Goal: Task Accomplishment & Management: Manage account settings

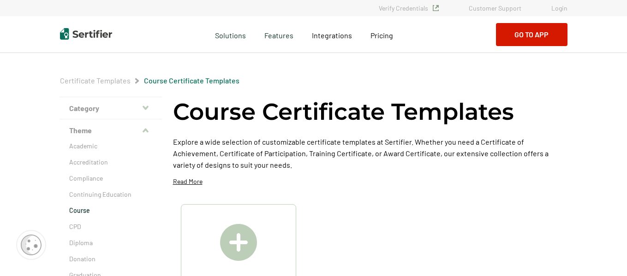
click at [558, 8] on link "Login" at bounding box center [559, 8] width 16 height 8
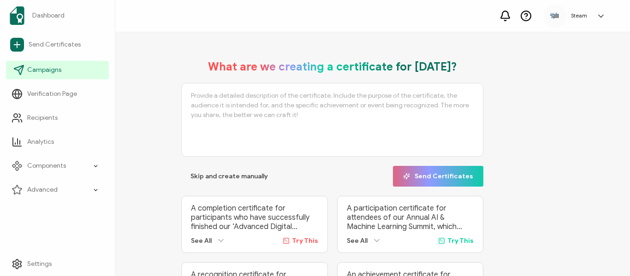
click at [43, 70] on span "Campaigns" at bounding box center [44, 70] width 34 height 9
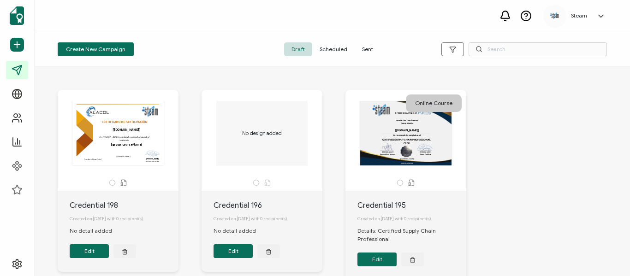
click at [370, 50] on span "Sent" at bounding box center [368, 49] width 26 height 14
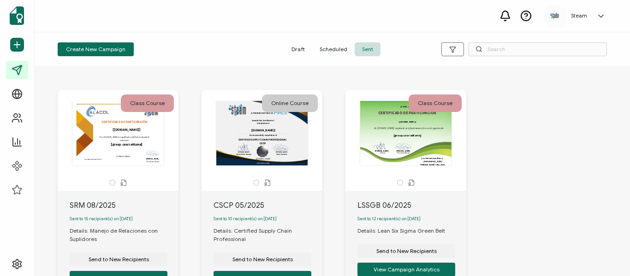
click at [394, 205] on div "LSSGB 06/2025" at bounding box center [412, 205] width 109 height 11
click at [391, 242] on div "Send to New Recipients View Campaign Analytics" at bounding box center [407, 267] width 98 height 65
click at [398, 273] on button "View Campaign Analytics" at bounding box center [407, 270] width 98 height 14
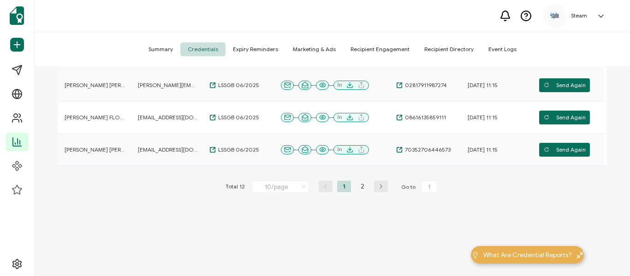
scroll to position [364, 0]
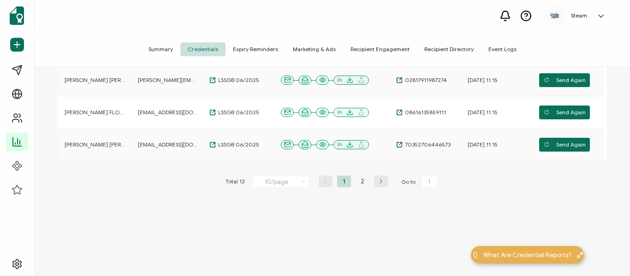
click at [299, 185] on icon at bounding box center [303, 182] width 9 height 10
click at [279, 221] on span "20/page" at bounding box center [270, 220] width 23 height 7
type input "20/page"
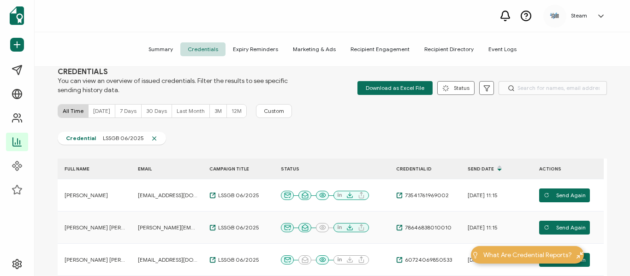
scroll to position [0, 0]
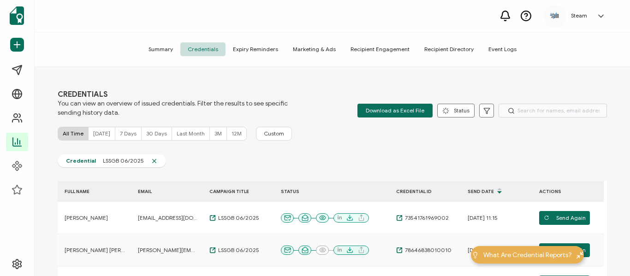
click at [374, 48] on span "Recipient Engagement" at bounding box center [380, 49] width 74 height 14
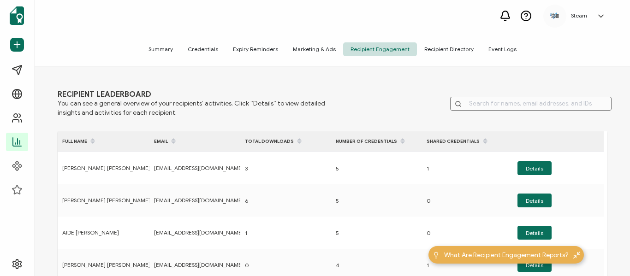
click at [455, 48] on span "Recipient Directory" at bounding box center [449, 49] width 64 height 14
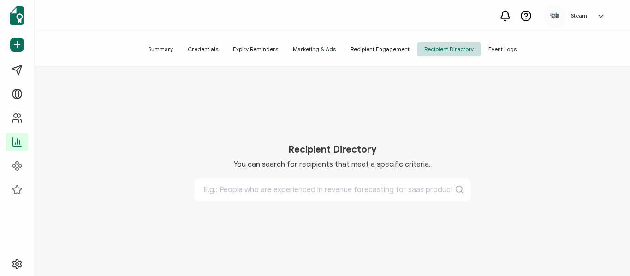
click at [485, 50] on span "Event Logs" at bounding box center [502, 49] width 43 height 14
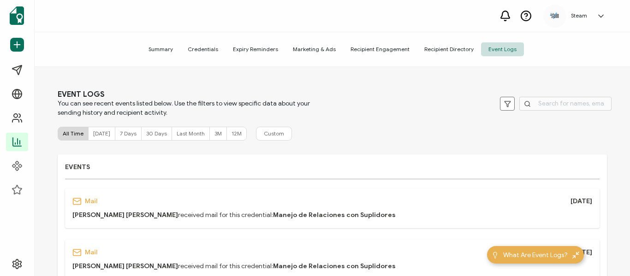
click at [209, 47] on span "Credentials" at bounding box center [202, 49] width 45 height 14
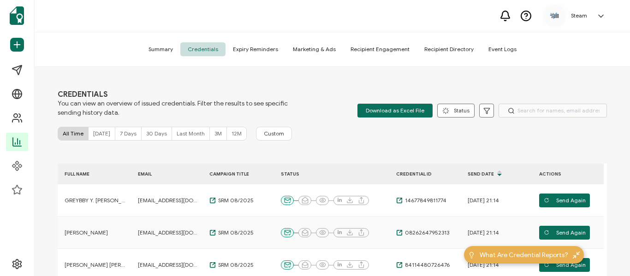
click at [354, 49] on span "Recipient Engagement" at bounding box center [380, 49] width 74 height 14
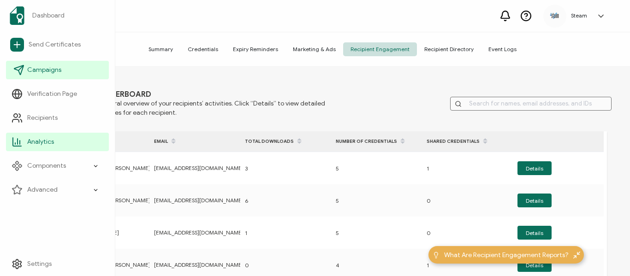
click at [31, 69] on span "Campaigns" at bounding box center [44, 70] width 34 height 9
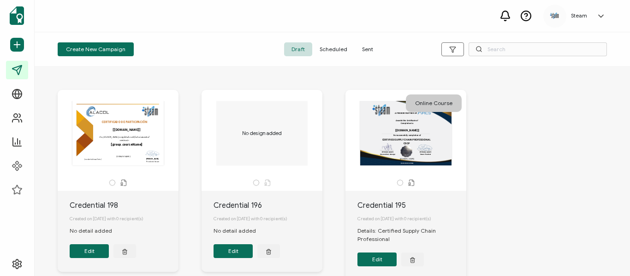
click at [325, 50] on span "Scheduled" at bounding box center [333, 49] width 42 height 14
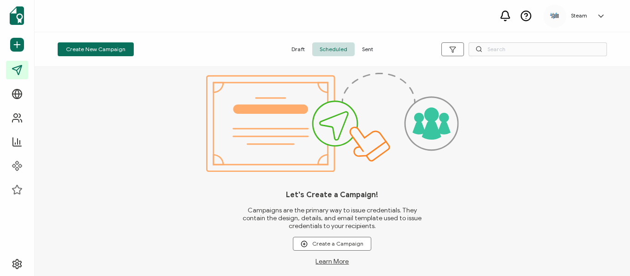
click at [298, 47] on span "Draft" at bounding box center [298, 49] width 28 height 14
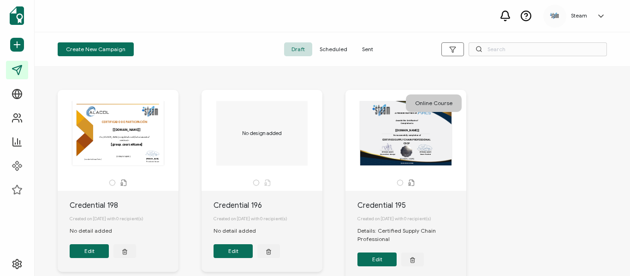
click at [117, 152] on div "This box will change accordingly to the corresponding values in the recipient l…" at bounding box center [118, 133] width 97 height 65
click at [97, 250] on button "Edit" at bounding box center [89, 252] width 39 height 14
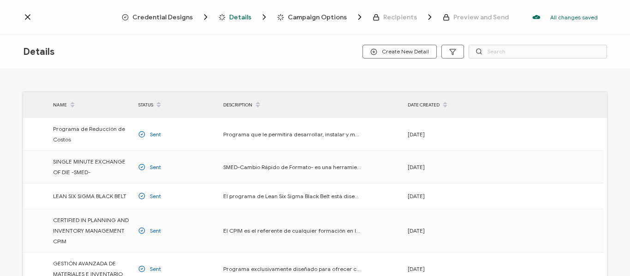
click at [73, 103] on icon at bounding box center [72, 102] width 5 height 5
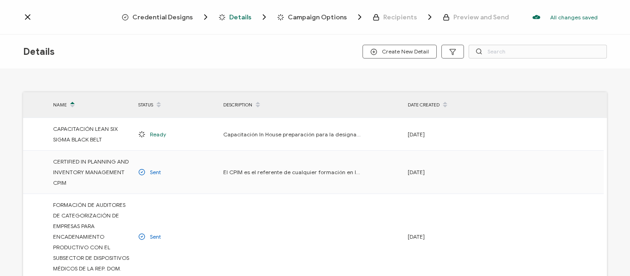
click at [71, 102] on icon at bounding box center [72, 102] width 5 height 5
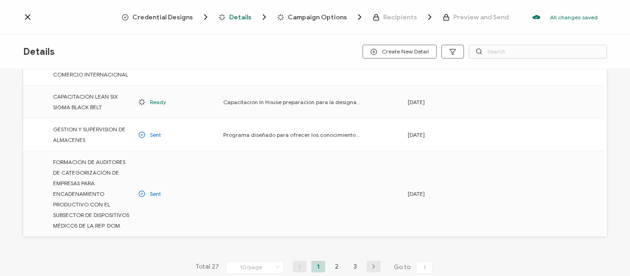
scroll to position [323, 0]
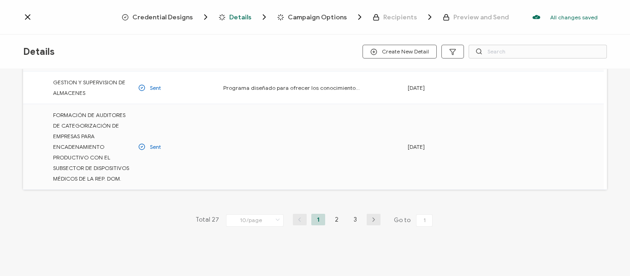
click at [278, 221] on icon at bounding box center [278, 220] width 9 height 10
click at [245, 195] on span "100/page" at bounding box center [246, 195] width 26 height 7
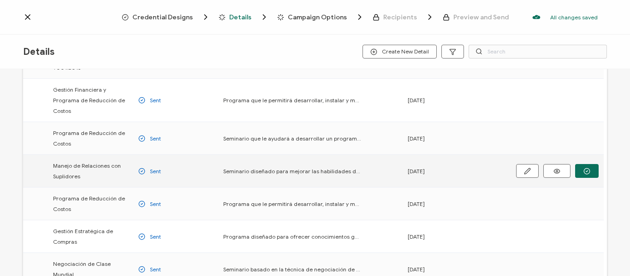
scroll to position [554, 0]
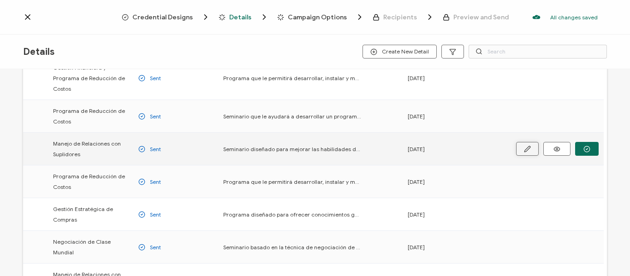
click at [528, 146] on icon "button" at bounding box center [527, 149] width 7 height 7
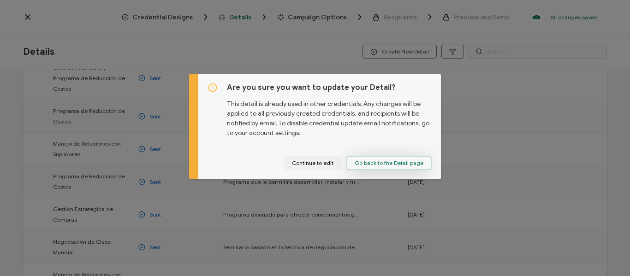
click at [362, 161] on span "Go back to the Detail page" at bounding box center [389, 164] width 69 height 6
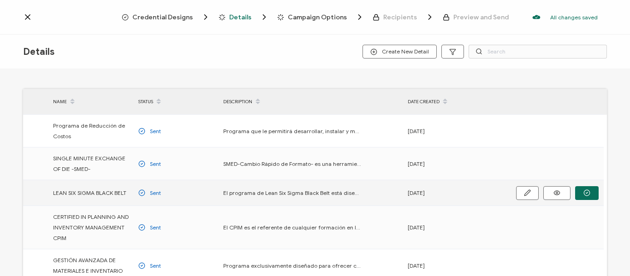
scroll to position [0, 0]
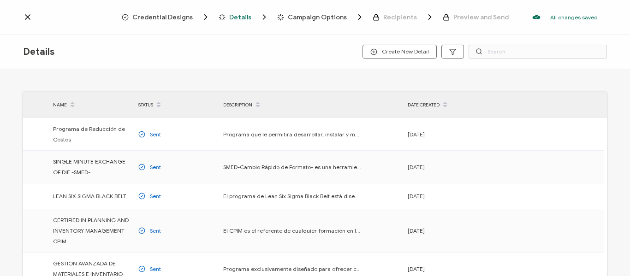
click at [185, 19] on span "Credential Designs" at bounding box center [162, 17] width 60 height 7
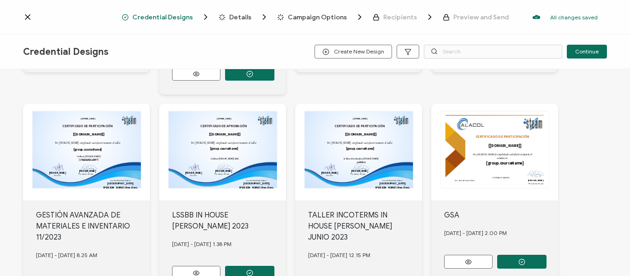
scroll to position [514, 0]
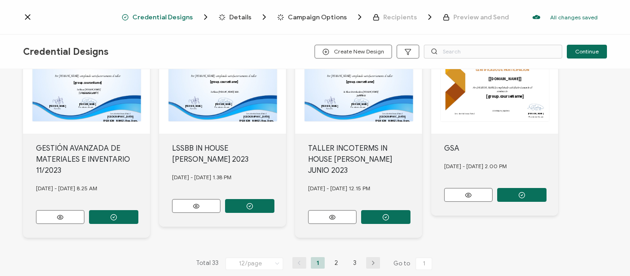
click at [279, 259] on icon at bounding box center [277, 264] width 9 height 10
click at [244, 224] on span "96/page" at bounding box center [244, 223] width 22 height 7
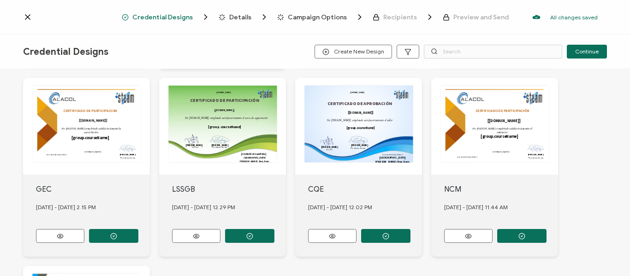
scroll to position [1530, 0]
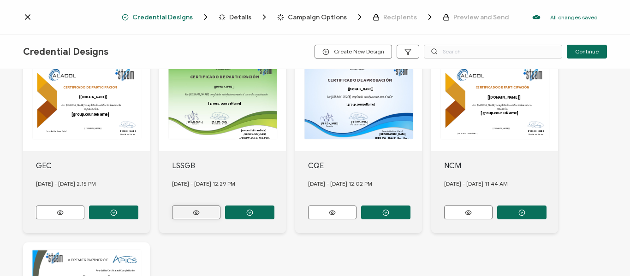
click at [194, 209] on icon at bounding box center [197, 212] width 12 height 7
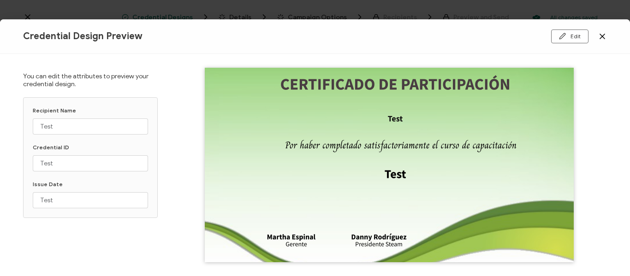
click at [601, 36] on icon at bounding box center [602, 36] width 9 height 9
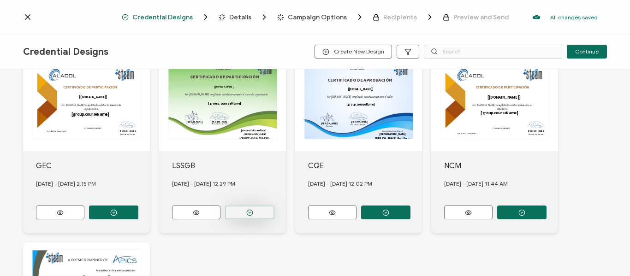
scroll to position [1483, 0]
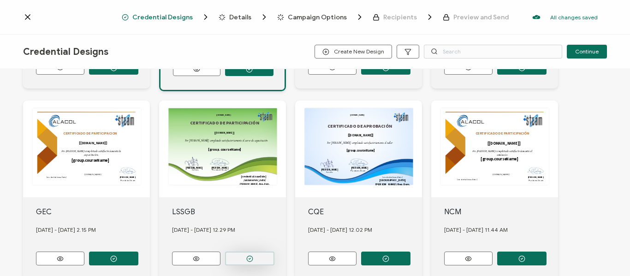
click at [247, 256] on circle "button" at bounding box center [250, 259] width 6 height 6
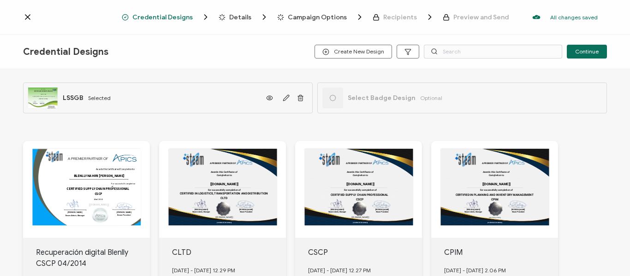
scroll to position [0, 0]
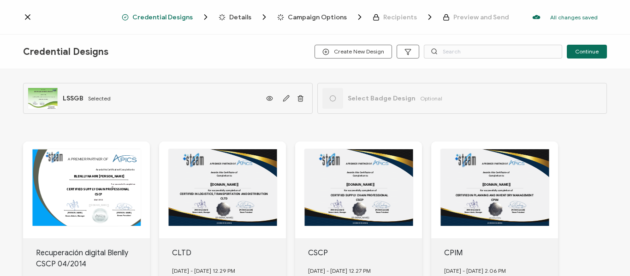
click at [24, 14] on icon at bounding box center [27, 16] width 9 height 9
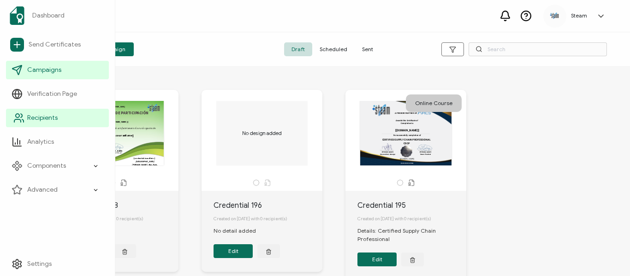
click at [44, 120] on span "Recipients" at bounding box center [42, 118] width 30 height 9
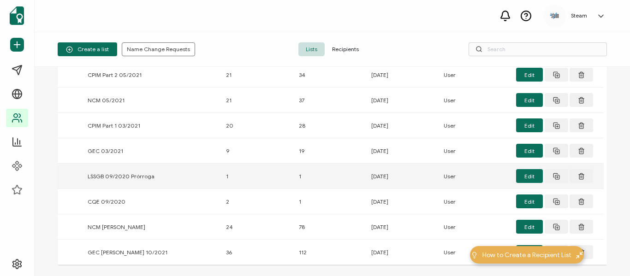
scroll to position [138, 0]
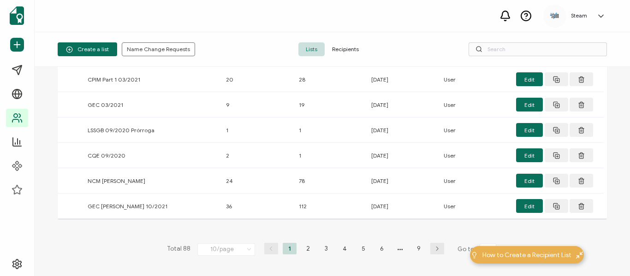
click at [251, 248] on icon at bounding box center [249, 250] width 9 height 10
click at [216, 225] on span "100/page" at bounding box center [217, 224] width 26 height 7
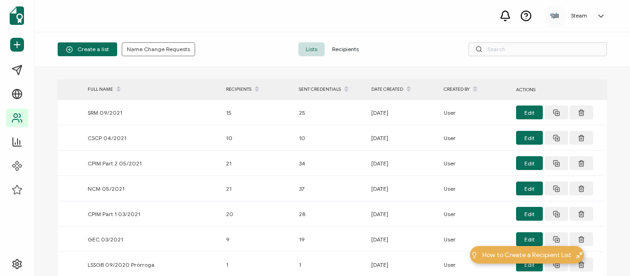
scroll to position [0, 0]
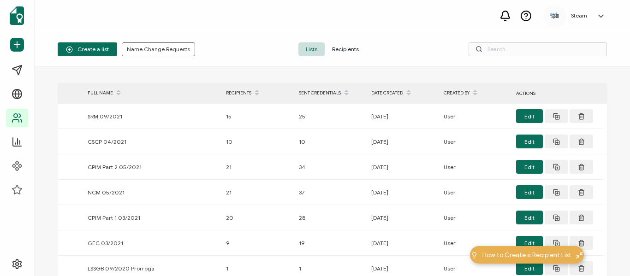
click at [348, 51] on span "Recipients" at bounding box center [346, 49] width 42 height 14
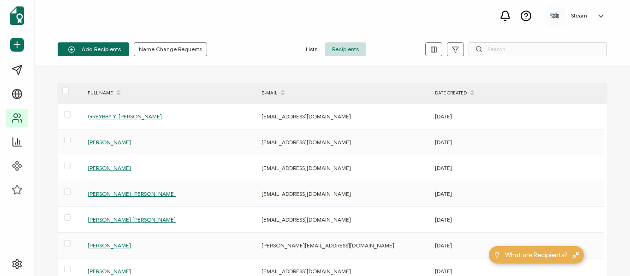
click at [311, 48] on span "Lists" at bounding box center [312, 49] width 26 height 14
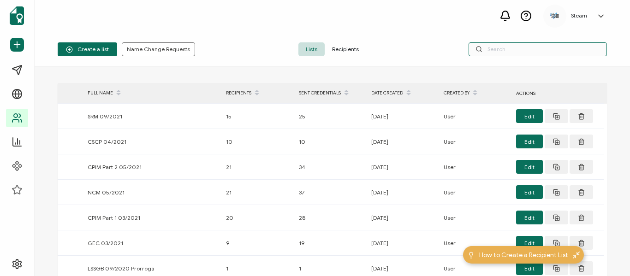
click at [506, 50] on input "text" at bounding box center [538, 49] width 138 height 14
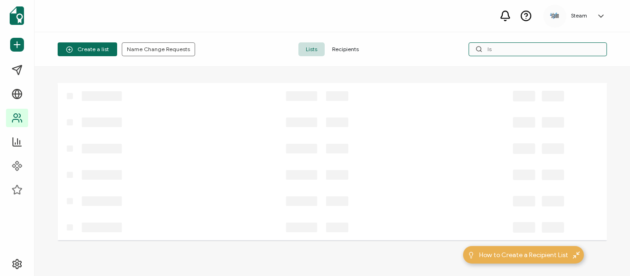
type input "l"
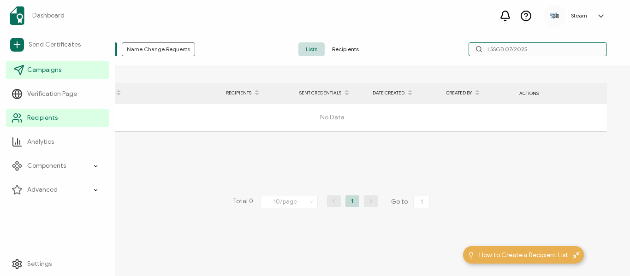
type input "LSSGB 07/2025"
click at [53, 72] on span "Campaigns" at bounding box center [44, 70] width 34 height 9
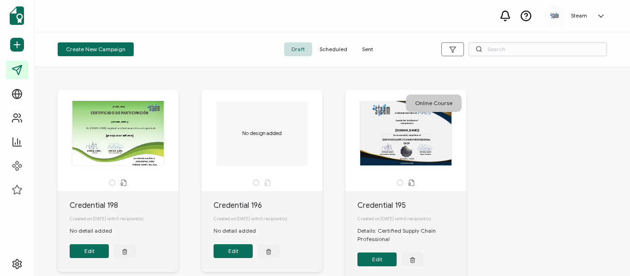
click at [365, 49] on span "Sent" at bounding box center [368, 49] width 26 height 14
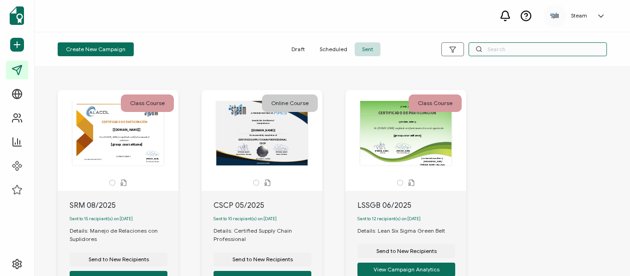
click at [517, 51] on input "text" at bounding box center [538, 49] width 138 height 14
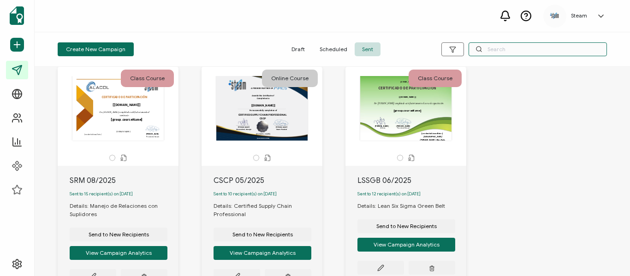
scroll to position [46, 0]
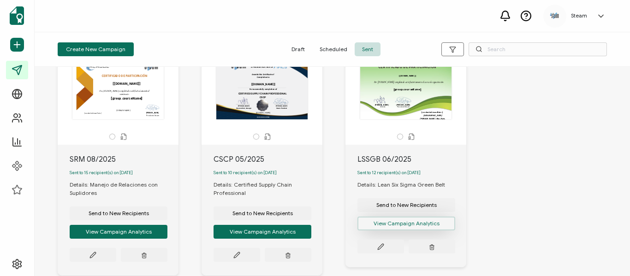
click at [397, 227] on button "View Campaign Analytics" at bounding box center [407, 224] width 98 height 14
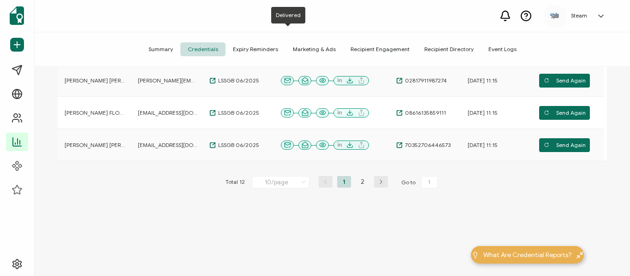
scroll to position [364, 0]
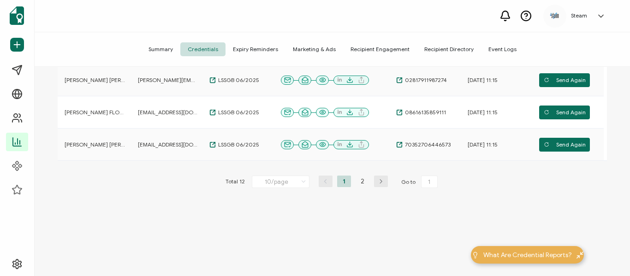
click at [301, 180] on icon at bounding box center [303, 182] width 9 height 10
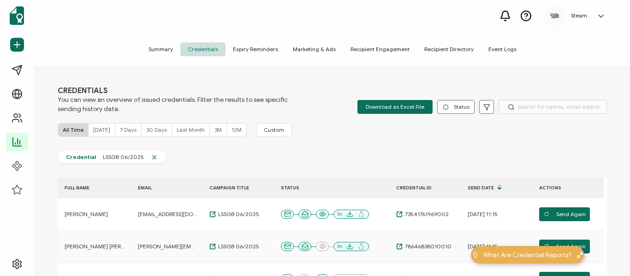
scroll to position [0, 0]
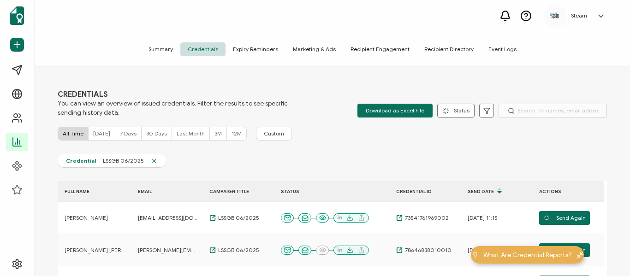
click at [422, 51] on span "Recipient Directory" at bounding box center [449, 49] width 64 height 14
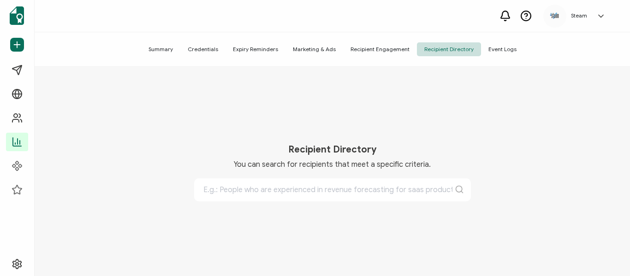
click at [210, 50] on span "Credentials" at bounding box center [202, 49] width 45 height 14
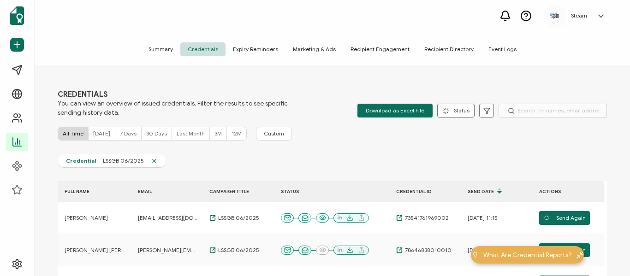
click at [170, 47] on span "Summary" at bounding box center [160, 49] width 39 height 14
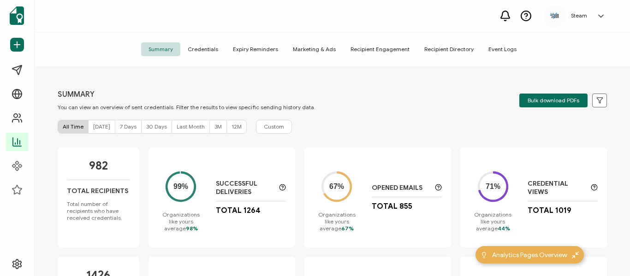
click at [211, 51] on span "Credentials" at bounding box center [202, 49] width 45 height 14
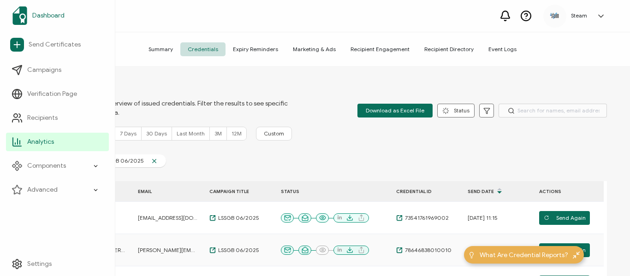
click at [23, 18] on img at bounding box center [19, 15] width 15 height 18
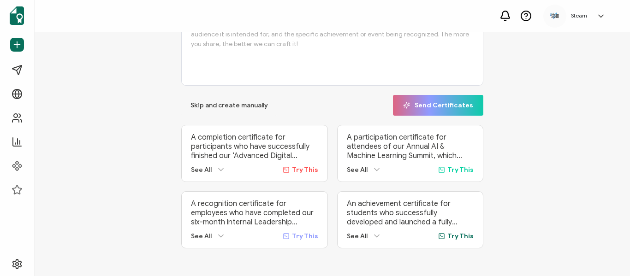
scroll to position [76, 0]
click at [219, 165] on icon at bounding box center [220, 169] width 9 height 9
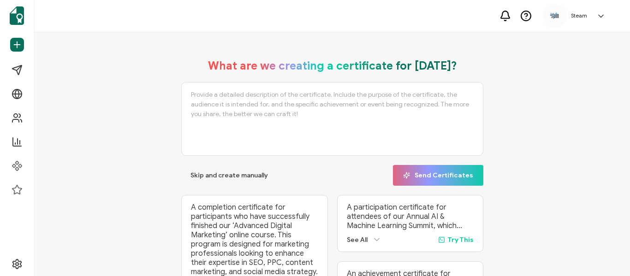
scroll to position [0, 0]
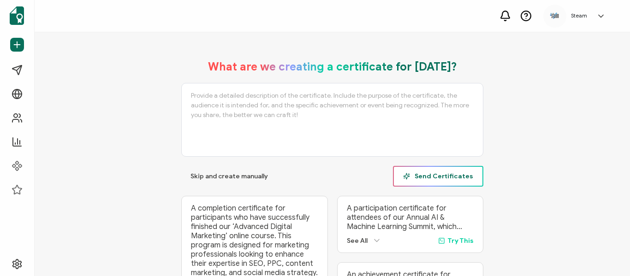
click at [417, 173] on span "Send Certificates" at bounding box center [438, 176] width 70 height 7
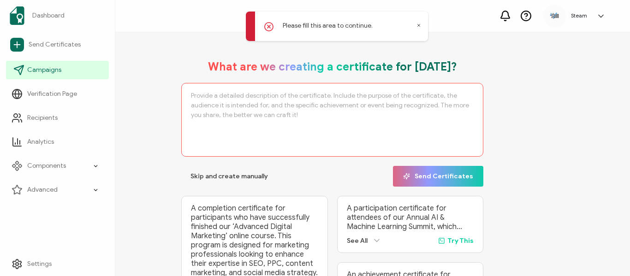
click at [19, 70] on icon at bounding box center [20, 68] width 5 height 5
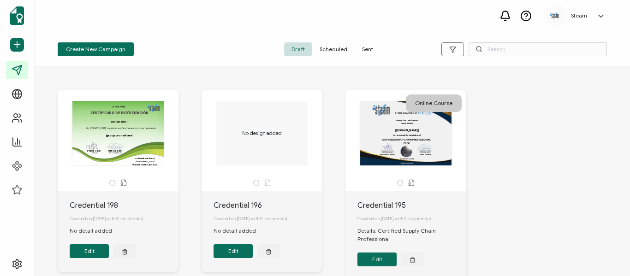
click at [149, 37] on div "Create New Campaign Draft Scheduled Sent" at bounding box center [333, 49] width 596 height 35
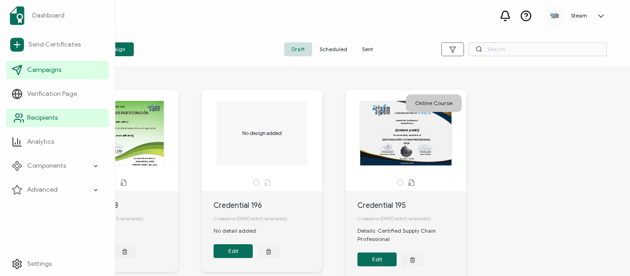
click at [33, 120] on span "Recipients" at bounding box center [42, 118] width 30 height 9
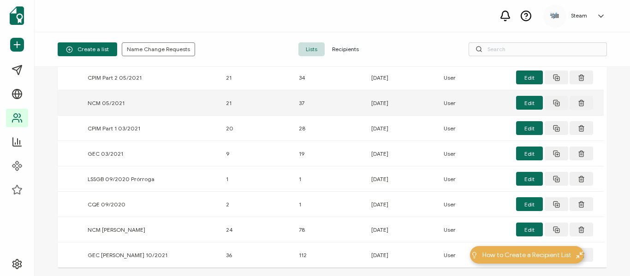
scroll to position [92, 0]
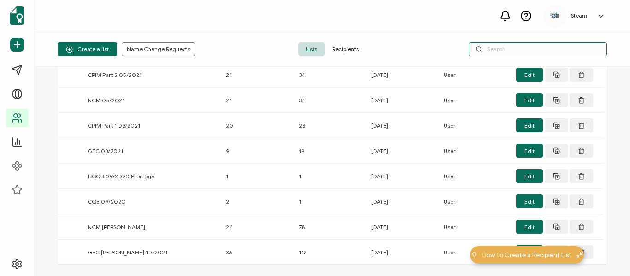
click at [504, 51] on input "text" at bounding box center [538, 49] width 138 height 14
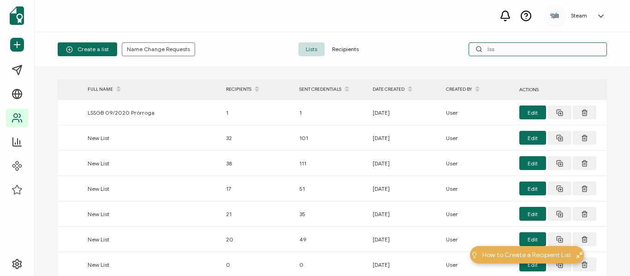
scroll to position [0, 0]
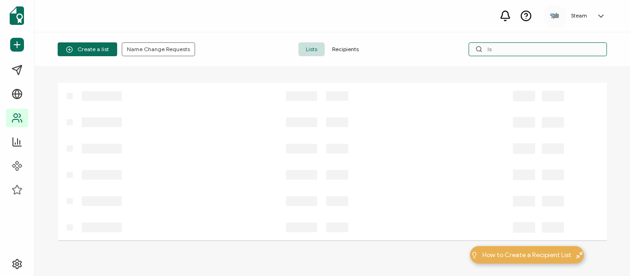
type input "l"
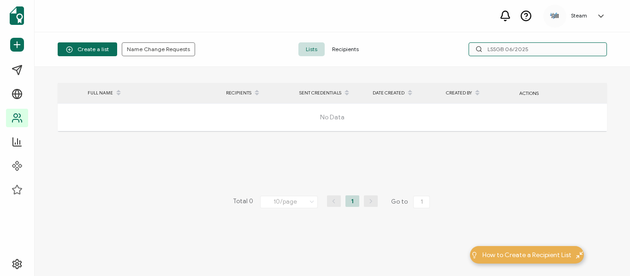
type input "LSSGB 06/2025"
click at [337, 49] on span "Recipients" at bounding box center [346, 49] width 42 height 14
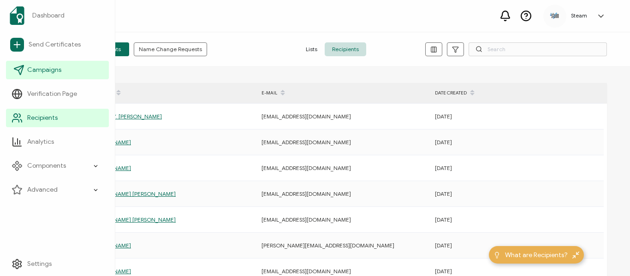
click at [40, 68] on span "Campaigns" at bounding box center [44, 70] width 34 height 9
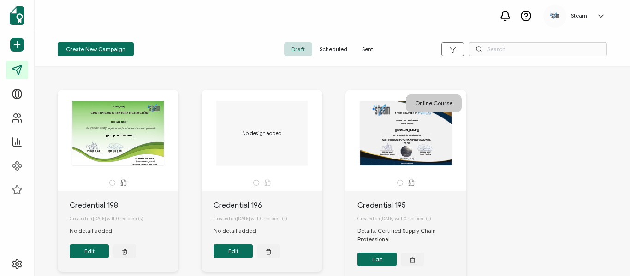
click at [334, 50] on span "Scheduled" at bounding box center [333, 49] width 42 height 14
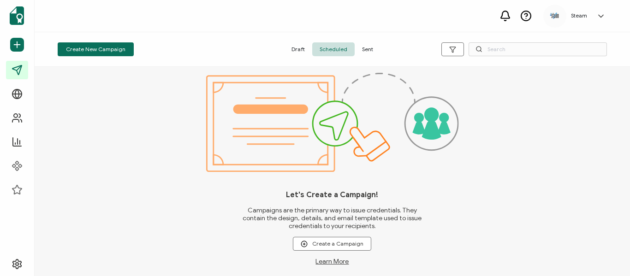
click at [362, 50] on span "Sent" at bounding box center [368, 49] width 26 height 14
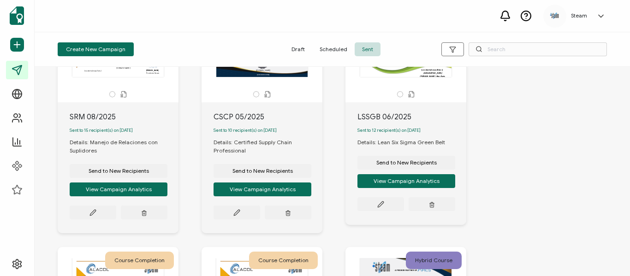
scroll to position [92, 0]
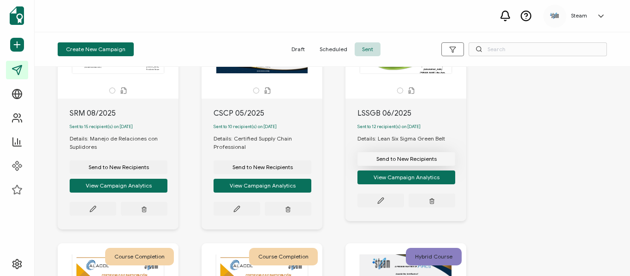
click at [414, 165] on button "Send to New Recipients" at bounding box center [407, 159] width 98 height 14
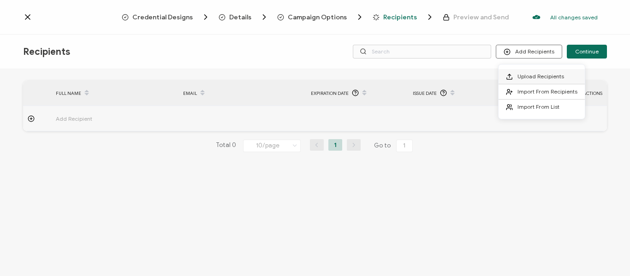
click at [538, 80] on li "Upload Recipients" at bounding box center [542, 76] width 86 height 15
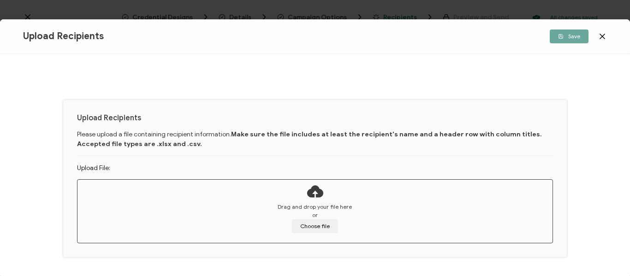
click at [604, 38] on icon at bounding box center [602, 36] width 5 height 5
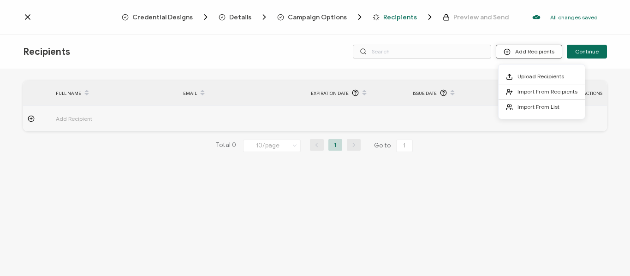
click at [528, 52] on button "Add Recipients" at bounding box center [529, 52] width 66 height 14
click at [528, 76] on span "Upload Recipients" at bounding box center [541, 76] width 47 height 7
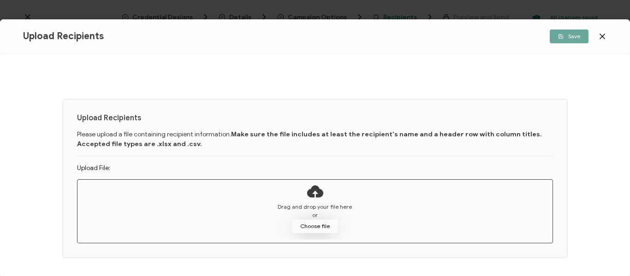
click at [326, 225] on button "Choose file" at bounding box center [315, 227] width 46 height 14
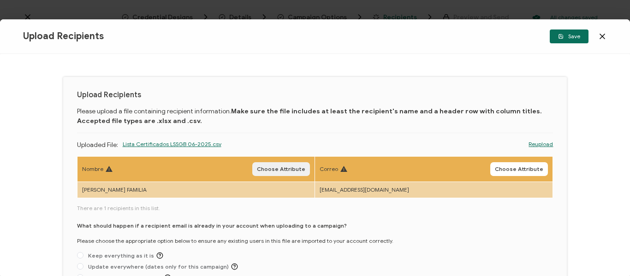
click at [282, 164] on button "Choose Attribute" at bounding box center [281, 169] width 58 height 14
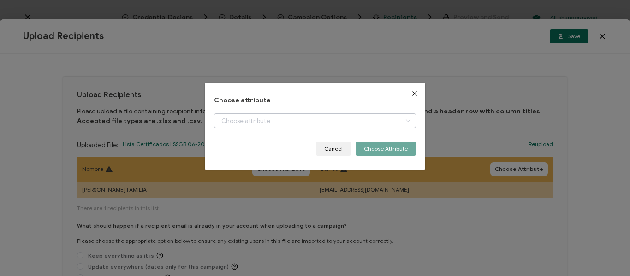
click at [406, 122] on icon "dialog" at bounding box center [408, 121] width 12 height 15
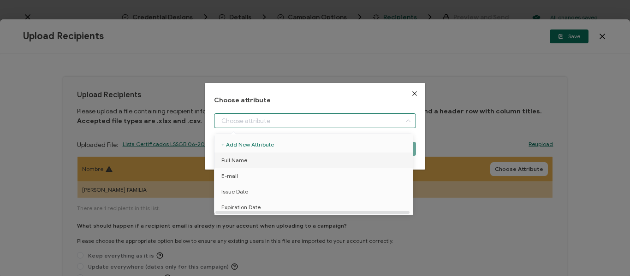
click at [235, 161] on span "Full Name" at bounding box center [234, 161] width 26 height 16
type input "Full Name"
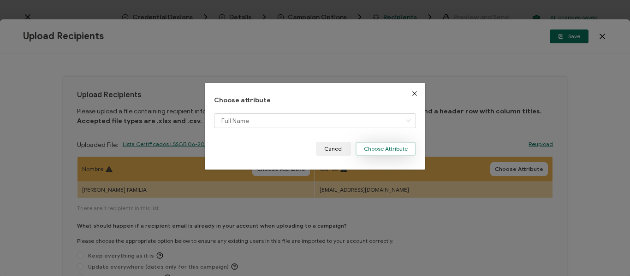
click at [392, 149] on button "Choose Attribute" at bounding box center [386, 149] width 60 height 14
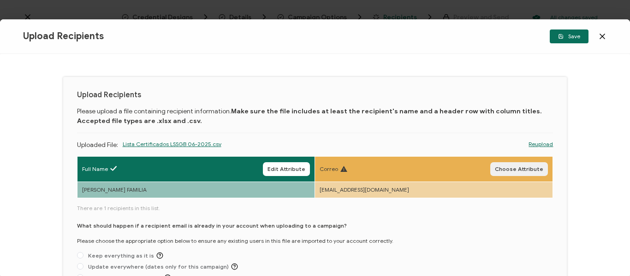
click at [523, 169] on span "Choose Attribute" at bounding box center [519, 170] width 48 height 6
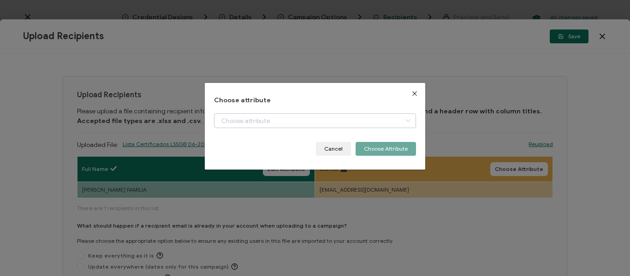
click at [407, 120] on icon "dialog" at bounding box center [408, 121] width 12 height 15
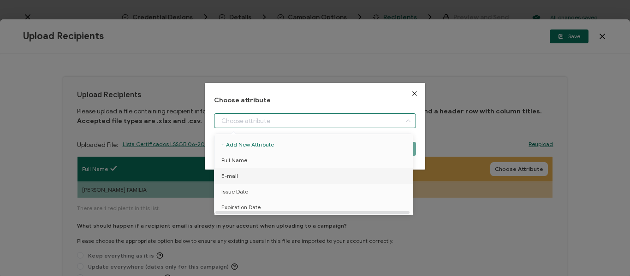
click at [235, 176] on span "E-mail" at bounding box center [229, 176] width 17 height 16
type input "E-mail"
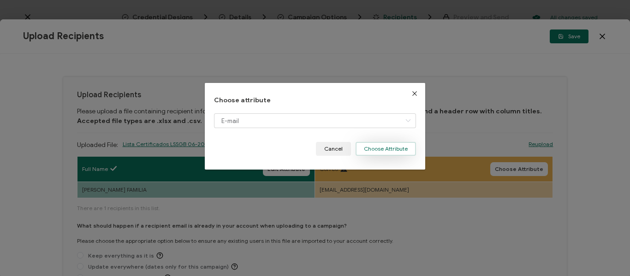
click at [387, 148] on button "Choose Attribute" at bounding box center [386, 149] width 60 height 14
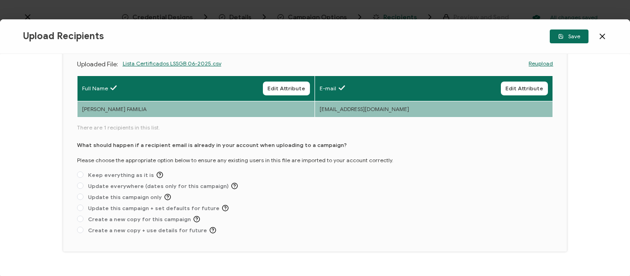
scroll to position [102, 0]
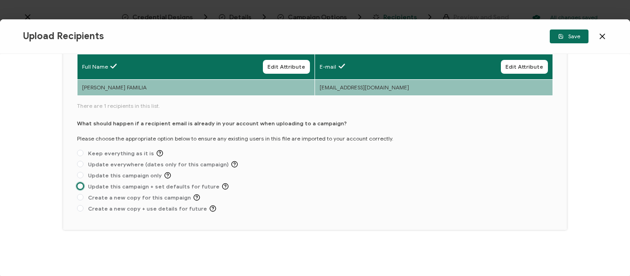
click at [81, 185] on span at bounding box center [80, 186] width 6 height 6
click at [81, 185] on input "Update this campaign + set defaults for future" at bounding box center [80, 186] width 6 height 7
radio input "true"
click at [79, 186] on span at bounding box center [80, 186] width 6 height 6
click at [79, 186] on input "Update this campaign + set defaults for future" at bounding box center [80, 186] width 6 height 7
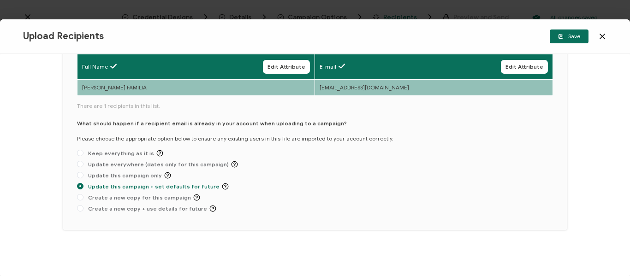
click at [83, 190] on span at bounding box center [80, 186] width 6 height 7
click at [83, 190] on input "Update this campaign + set defaults for future" at bounding box center [80, 186] width 6 height 7
click at [81, 185] on span at bounding box center [80, 186] width 6 height 6
click at [81, 185] on input "Update this campaign + set defaults for future" at bounding box center [80, 186] width 6 height 7
click at [81, 153] on span at bounding box center [80, 153] width 6 height 6
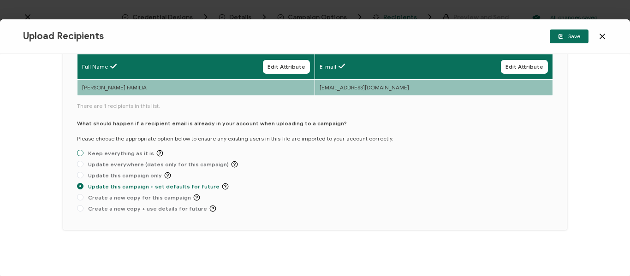
click at [81, 153] on input "Keep everything as it is" at bounding box center [80, 153] width 6 height 7
radio input "true"
radio input "false"
click at [79, 210] on span at bounding box center [80, 208] width 6 height 6
click at [79, 210] on input "Create a new copy + use details for future" at bounding box center [80, 208] width 6 height 7
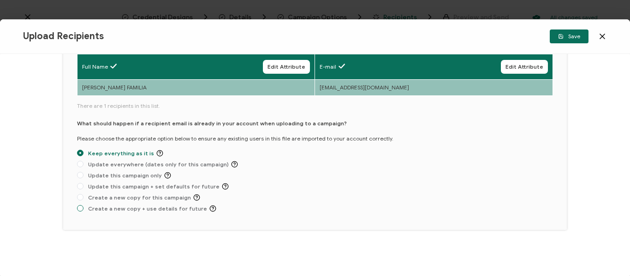
radio input "true"
radio input "false"
radio input "true"
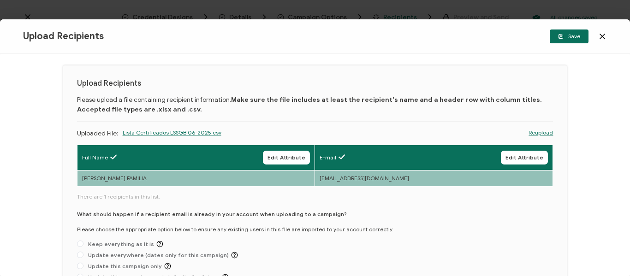
scroll to position [10, 0]
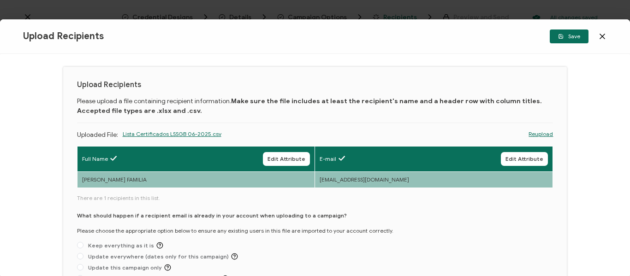
click at [535, 134] on link "Reupload" at bounding box center [541, 134] width 24 height 8
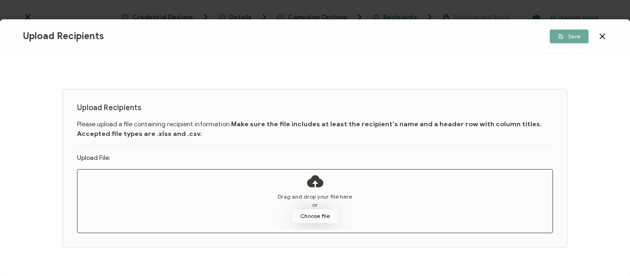
click at [313, 217] on button "Choose file" at bounding box center [315, 216] width 46 height 14
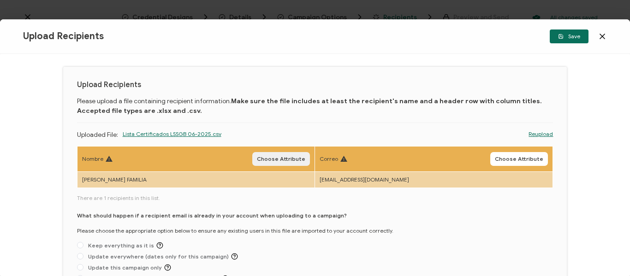
click at [275, 159] on span "Choose Attribute" at bounding box center [281, 159] width 48 height 6
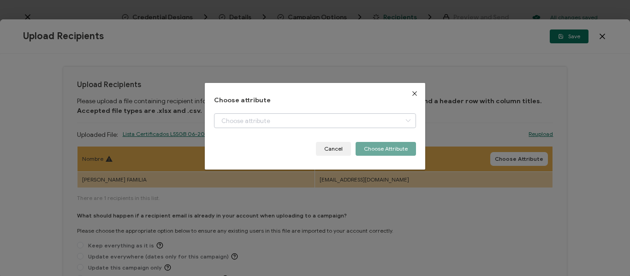
click at [403, 122] on icon "dialog" at bounding box center [408, 121] width 12 height 15
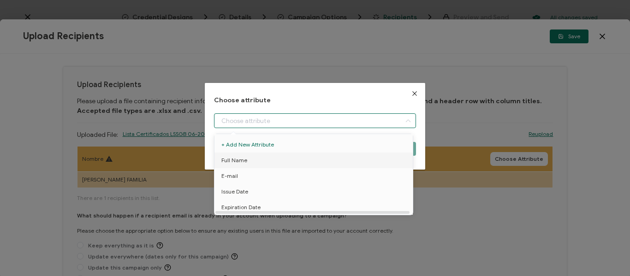
click at [258, 158] on li "Full Name" at bounding box center [315, 161] width 206 height 16
type input "Full Name"
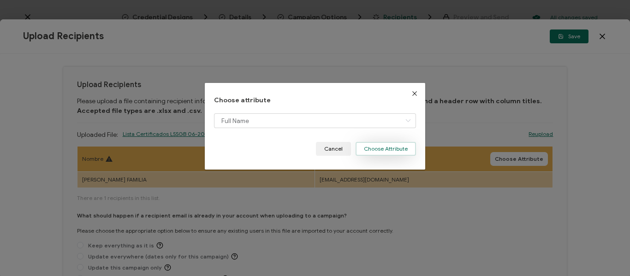
click at [376, 145] on button "Choose Attribute" at bounding box center [386, 149] width 60 height 14
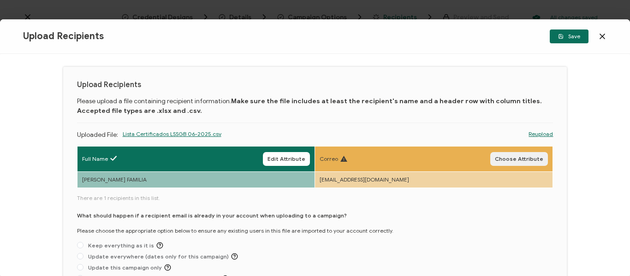
click at [518, 158] on span "Choose Attribute" at bounding box center [519, 159] width 48 height 6
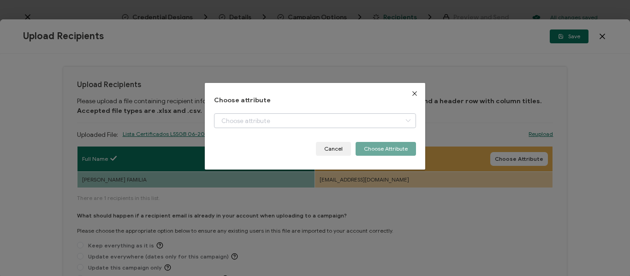
click at [402, 119] on icon "dialog" at bounding box center [408, 121] width 12 height 15
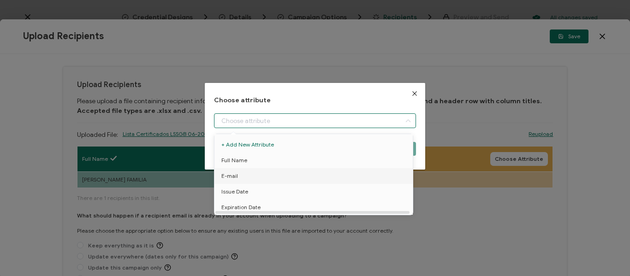
click at [247, 181] on li "E-mail" at bounding box center [315, 176] width 206 height 16
type input "E-mail"
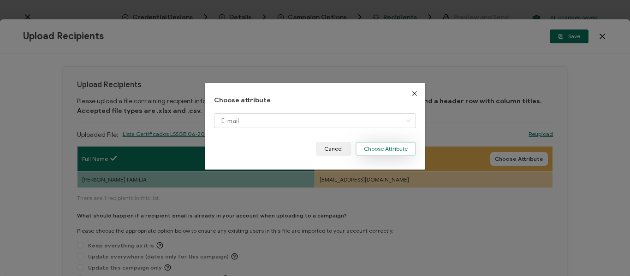
click at [395, 151] on button "Choose Attribute" at bounding box center [386, 149] width 60 height 14
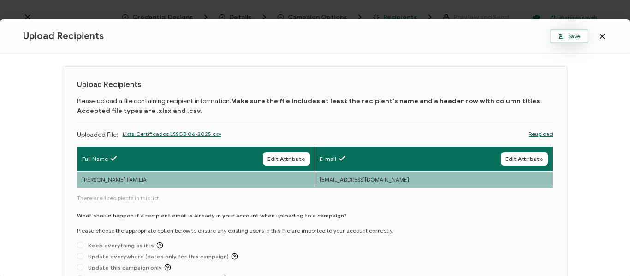
click at [569, 38] on span "Save" at bounding box center [569, 37] width 22 height 6
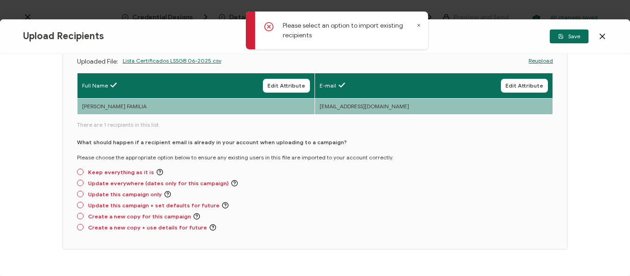
scroll to position [102, 0]
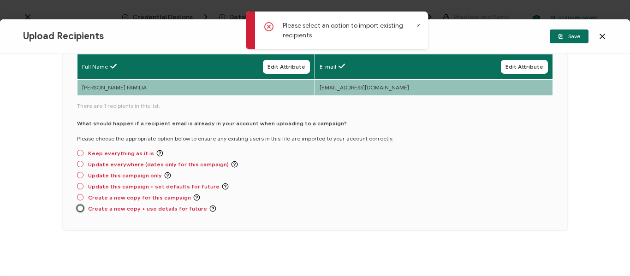
click at [80, 208] on span at bounding box center [80, 208] width 6 height 6
click at [80, 208] on input "Create a new copy + use details for future" at bounding box center [80, 208] width 6 height 7
radio input "true"
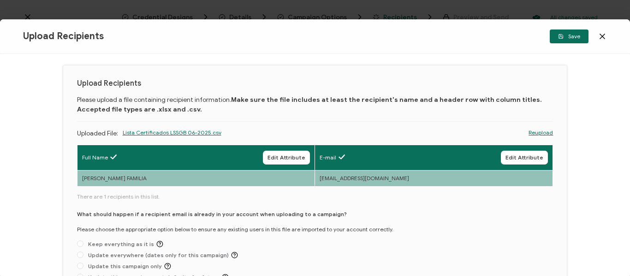
scroll to position [0, 0]
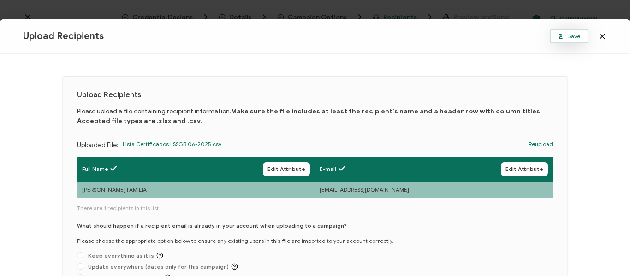
click at [574, 34] on span "Save" at bounding box center [569, 37] width 22 height 6
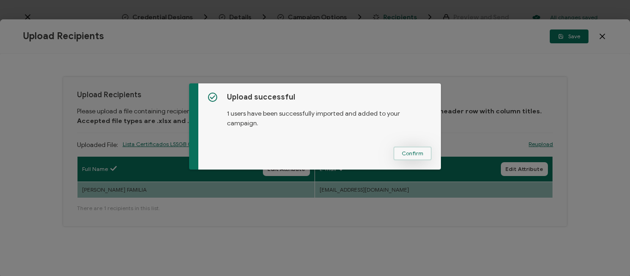
click at [406, 155] on span "Confirm" at bounding box center [413, 154] width 22 height 6
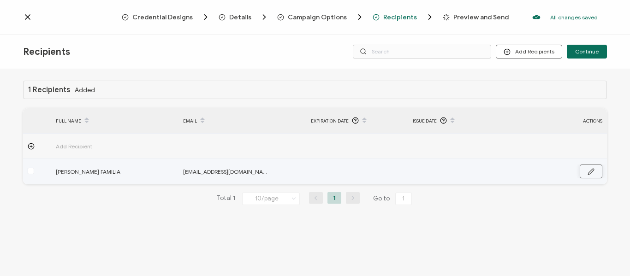
click at [595, 173] on button "button" at bounding box center [591, 172] width 23 height 14
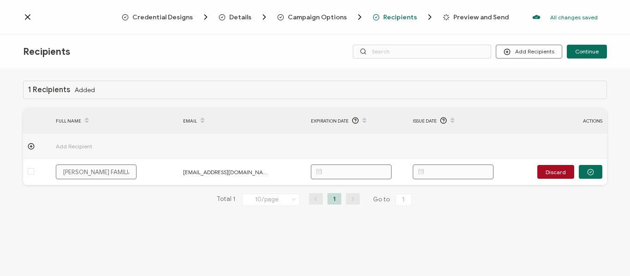
click at [575, 211] on div "1 Recipients Added FULL NAME EMAIL Expiration Date Issue Date ACTIONS Add Recip…" at bounding box center [315, 151] width 584 height 140
click at [387, 16] on span "Recipients" at bounding box center [400, 17] width 34 height 7
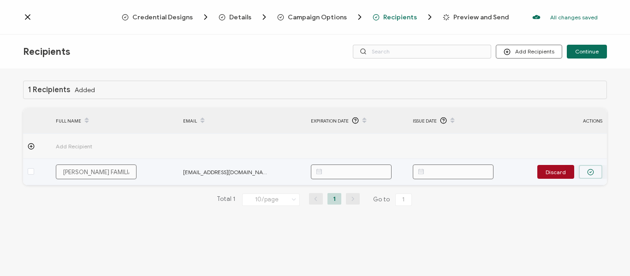
click at [596, 173] on button "button" at bounding box center [591, 172] width 24 height 14
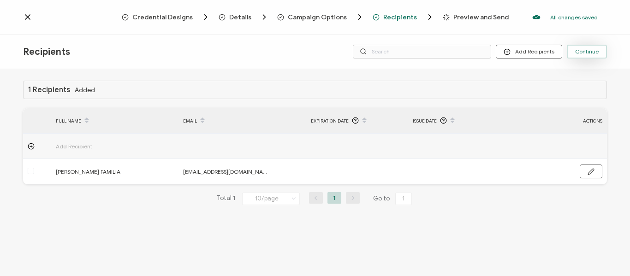
click at [586, 56] on button "Continue" at bounding box center [587, 52] width 40 height 14
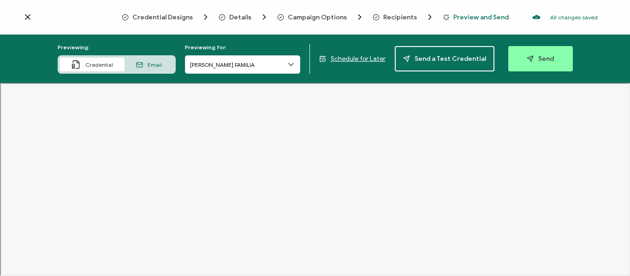
click at [292, 66] on icon at bounding box center [291, 64] width 9 height 9
click at [528, 60] on icon "button" at bounding box center [530, 58] width 7 height 7
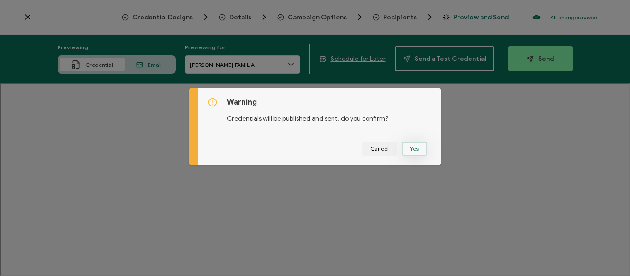
click at [408, 150] on button "Yes" at bounding box center [414, 149] width 25 height 14
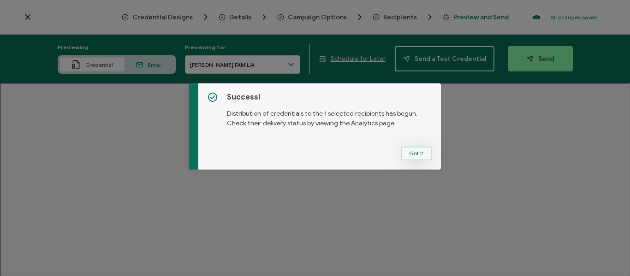
click at [406, 157] on button "Got It" at bounding box center [416, 154] width 31 height 14
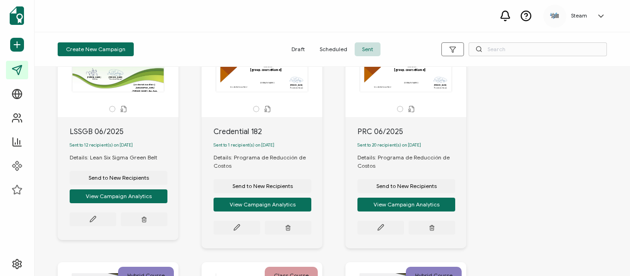
scroll to position [299, 0]
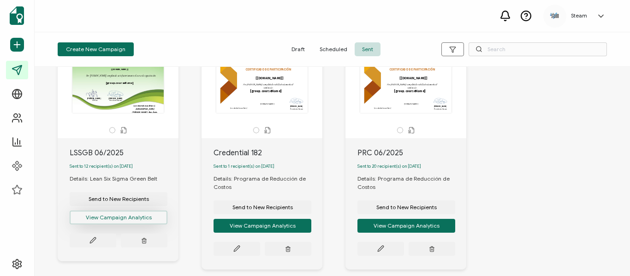
click at [114, 225] on button "View Campaign Analytics" at bounding box center [119, 218] width 98 height 14
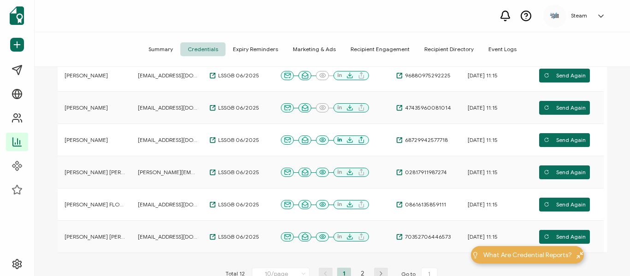
scroll to position [277, 0]
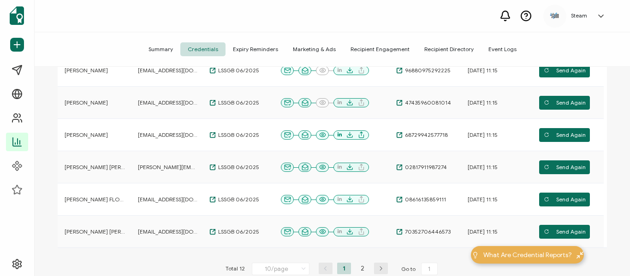
click at [300, 265] on icon at bounding box center [303, 269] width 9 height 10
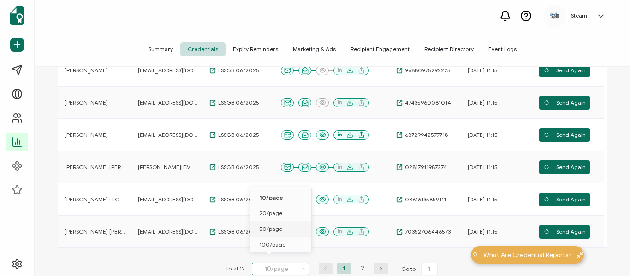
click at [271, 227] on span "50/page" at bounding box center [270, 229] width 23 height 7
type input "50/page"
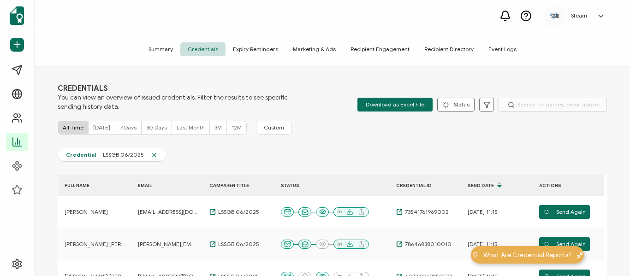
scroll to position [0, 0]
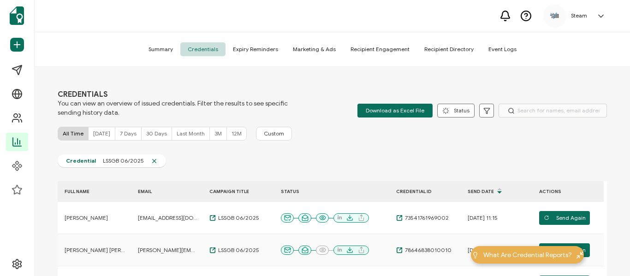
click at [436, 50] on span "Recipient Directory" at bounding box center [449, 49] width 64 height 14
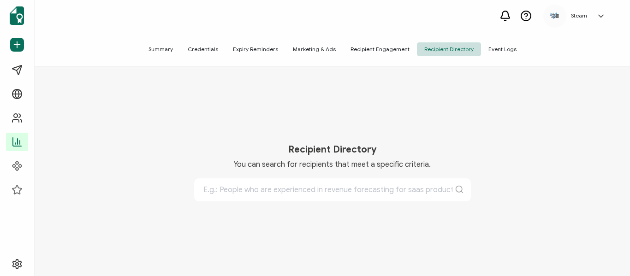
click at [394, 46] on span "Recipient Engagement" at bounding box center [380, 49] width 74 height 14
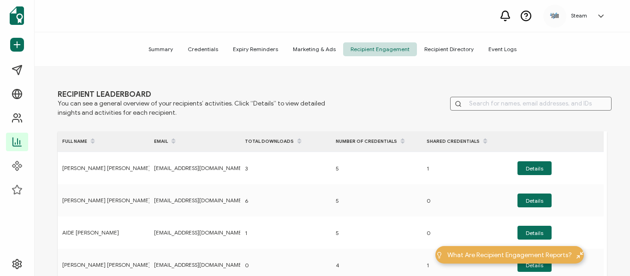
click at [203, 43] on span "Credentials" at bounding box center [202, 49] width 45 height 14
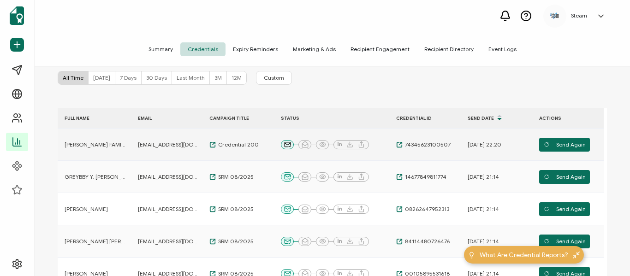
scroll to position [92, 0]
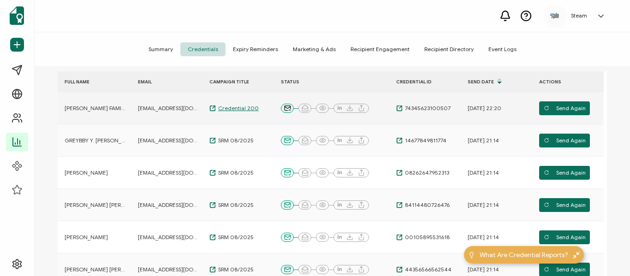
click at [228, 108] on span "Credential 200" at bounding box center [237, 108] width 43 height 7
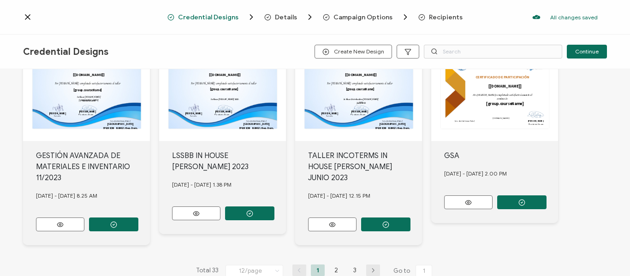
scroll to position [514, 0]
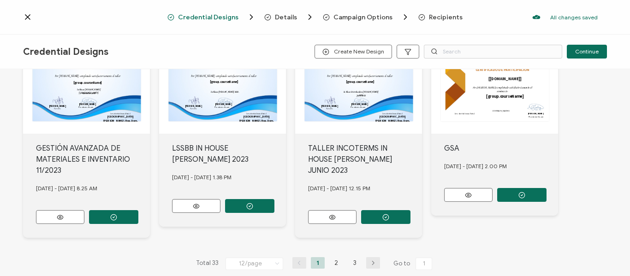
click at [278, 259] on icon at bounding box center [277, 264] width 9 height 10
click at [243, 223] on span "96/page" at bounding box center [244, 223] width 22 height 7
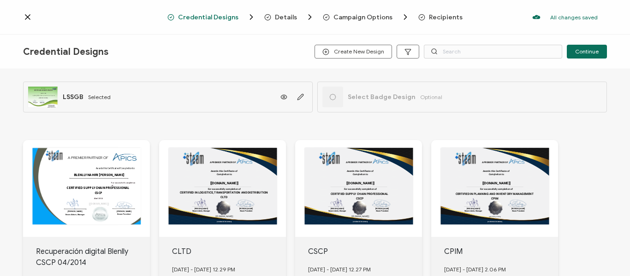
scroll to position [0, 0]
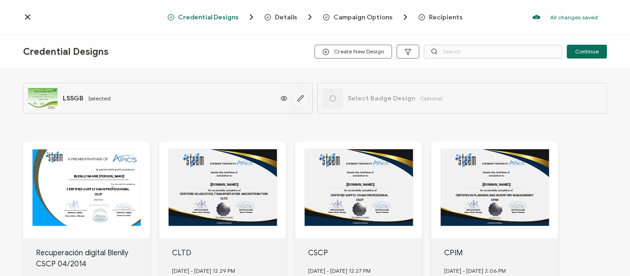
click at [298, 99] on icon "button" at bounding box center [300, 98] width 7 height 7
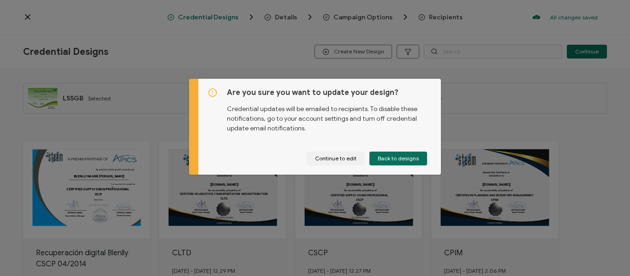
click at [472, 113] on div "Are you sure you want to update your design? Credential updates will be emailed…" at bounding box center [315, 138] width 630 height 276
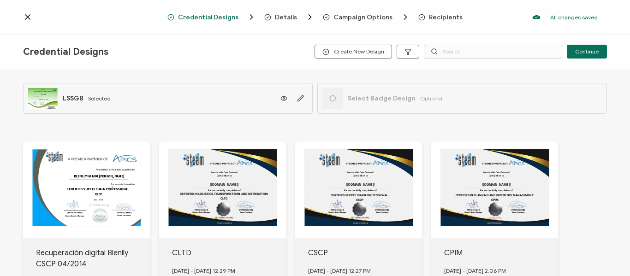
click at [28, 14] on icon at bounding box center [27, 16] width 9 height 9
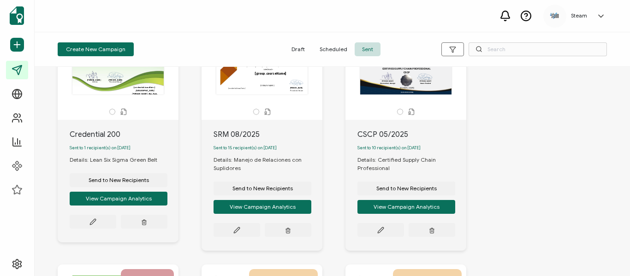
scroll to position [92, 0]
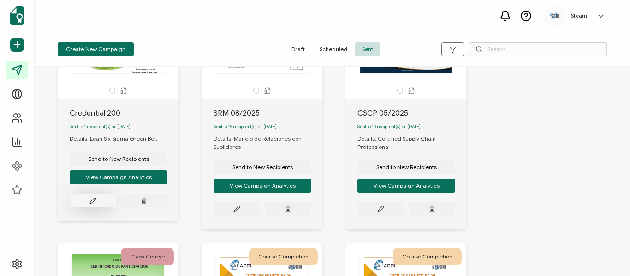
click at [94, 203] on icon at bounding box center [93, 200] width 7 height 7
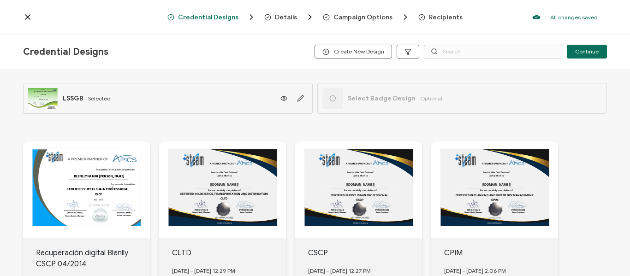
click at [28, 18] on icon at bounding box center [27, 17] width 5 height 5
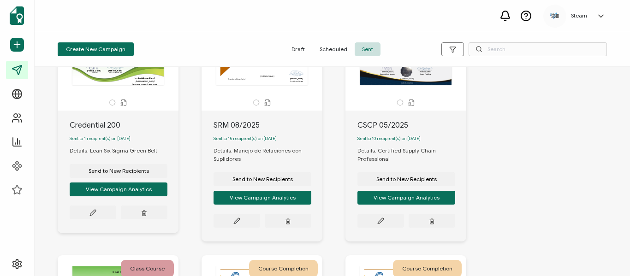
scroll to position [92, 0]
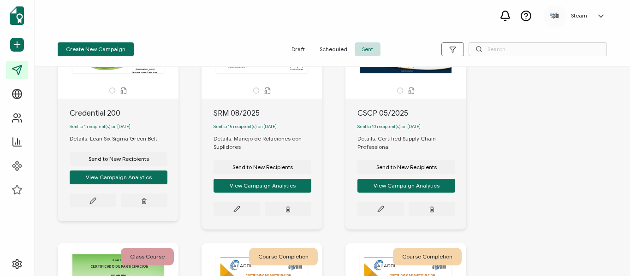
drag, startPoint x: 115, startPoint y: 114, endPoint x: 106, endPoint y: 117, distance: 10.0
click at [106, 117] on div "Credential 200" at bounding box center [124, 113] width 109 height 11
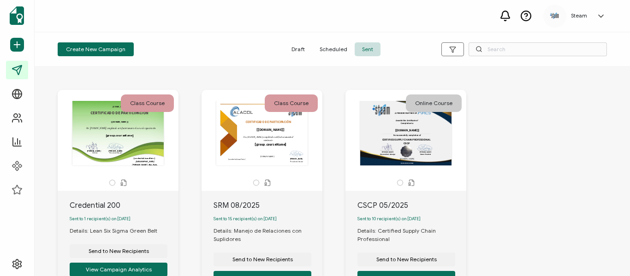
click at [128, 102] on div "Class Course" at bounding box center [147, 104] width 53 height 18
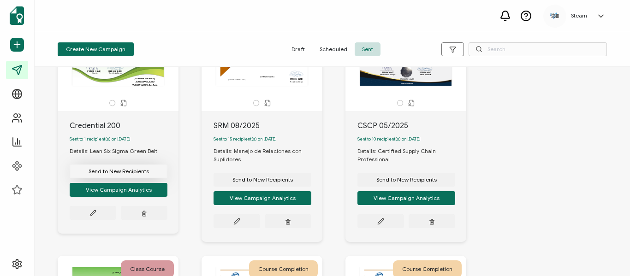
scroll to position [92, 0]
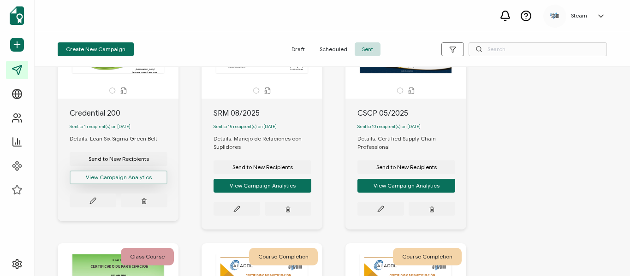
click at [131, 181] on button "View Campaign Analytics" at bounding box center [119, 178] width 98 height 14
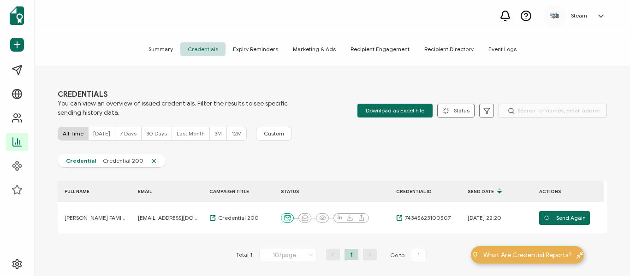
click at [85, 160] on span "Credential" at bounding box center [81, 160] width 30 height 7
click at [116, 159] on span "Credential 200" at bounding box center [123, 160] width 54 height 7
click at [121, 161] on span "Credential 200" at bounding box center [123, 160] width 54 height 7
click at [526, 110] on input "text" at bounding box center [553, 111] width 108 height 14
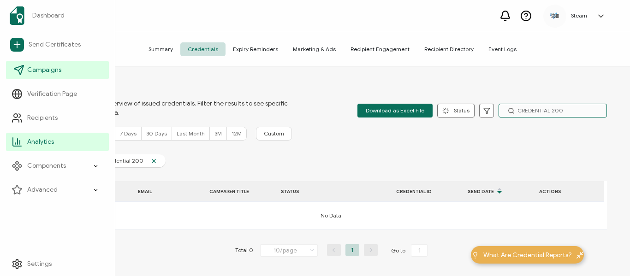
type input "CREDENTIAL 200"
click at [51, 68] on span "Campaigns" at bounding box center [44, 70] width 34 height 9
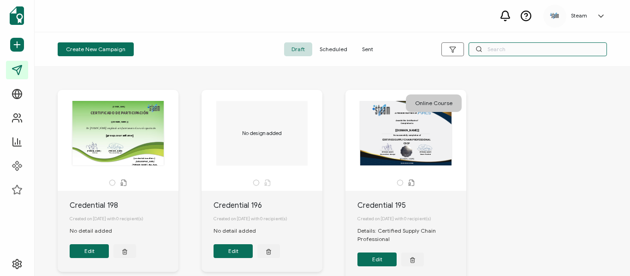
click at [515, 48] on input "text" at bounding box center [538, 49] width 138 height 14
click at [343, 51] on span "Scheduled" at bounding box center [333, 49] width 42 height 14
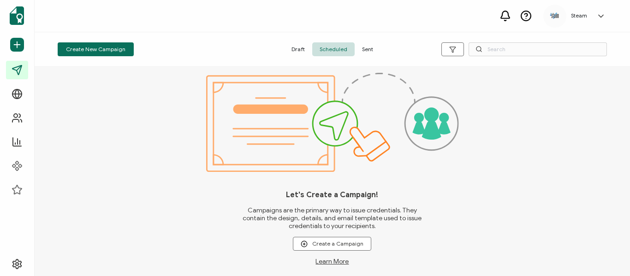
click at [368, 48] on span "Sent" at bounding box center [368, 49] width 26 height 14
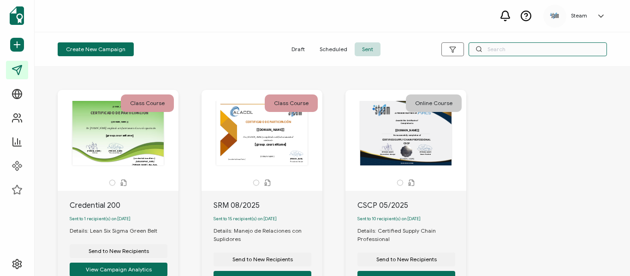
click at [512, 45] on input "text" at bounding box center [538, 49] width 138 height 14
click at [121, 184] on icon at bounding box center [123, 182] width 7 height 7
click at [113, 181] on icon at bounding box center [112, 182] width 7 height 7
click at [92, 206] on div "Credential 200" at bounding box center [124, 205] width 109 height 11
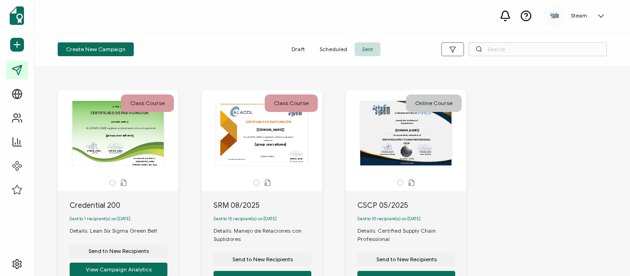
scroll to position [46, 0]
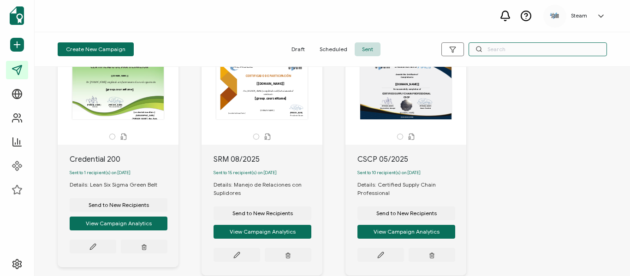
click at [501, 49] on input "text" at bounding box center [538, 49] width 138 height 14
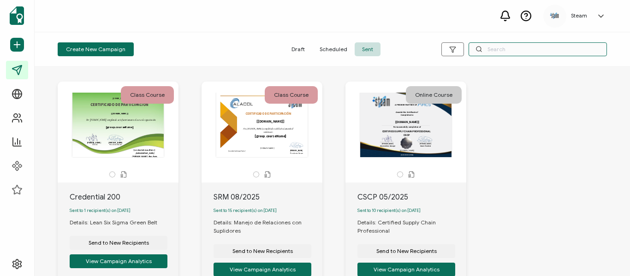
scroll to position [0, 0]
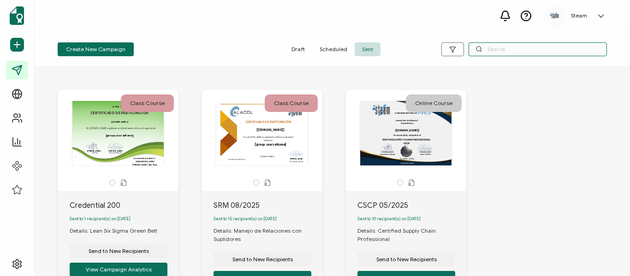
type input "C"
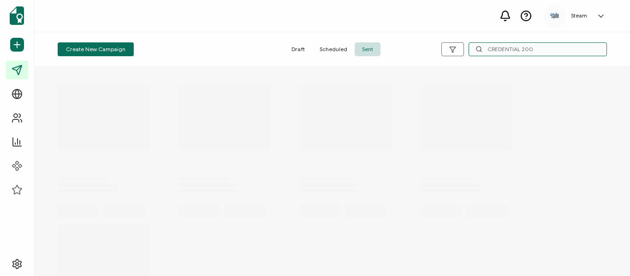
type input "CREDENTIAL 200"
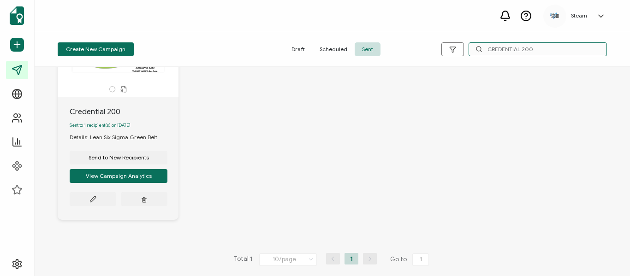
scroll to position [97, 0]
click at [82, 201] on button at bounding box center [93, 199] width 47 height 14
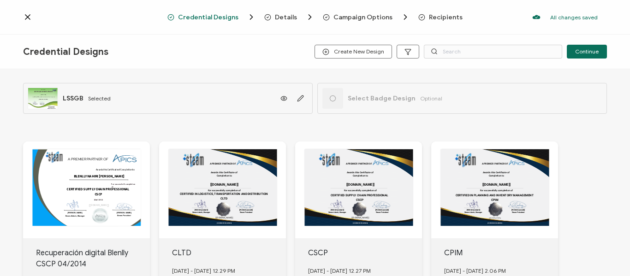
click at [103, 98] on span "Selected" at bounding box center [99, 98] width 23 height 7
click at [52, 99] on div "CERTIFICADO DE PARTICIPACIÓN The recipient’s full name, which will be automatic…" at bounding box center [43, 98] width 30 height 21
click at [282, 99] on icon at bounding box center [284, 98] width 12 height 7
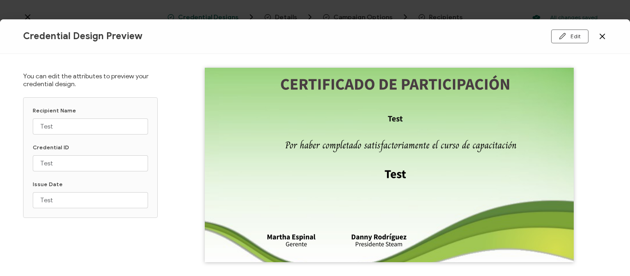
click at [601, 36] on icon at bounding box center [602, 36] width 9 height 9
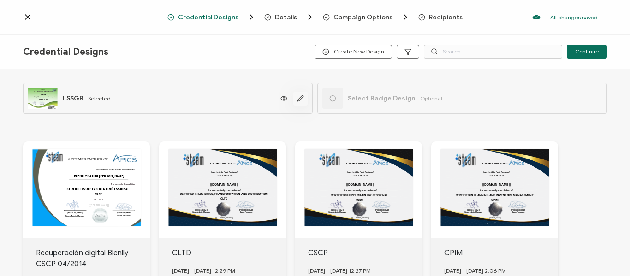
click at [297, 96] on icon "button" at bounding box center [300, 98] width 7 height 7
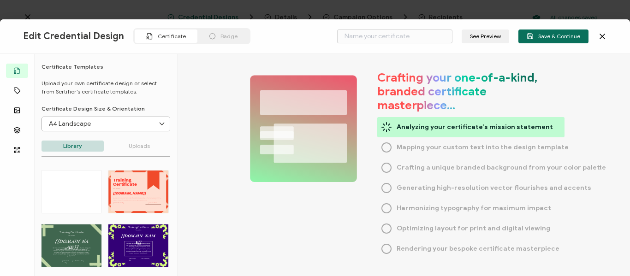
type input "LSSGB"
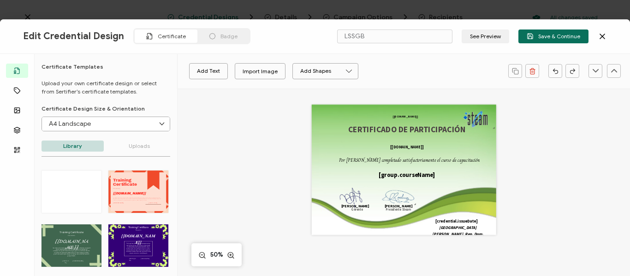
click at [601, 37] on icon at bounding box center [602, 36] width 9 height 9
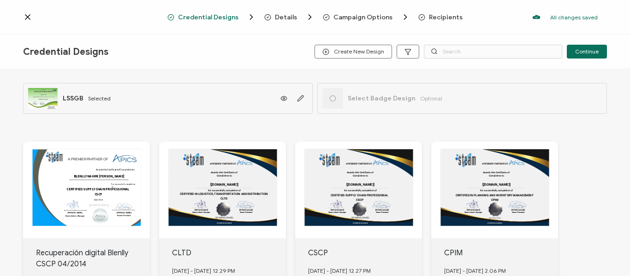
click at [377, 16] on span "Campaign Options" at bounding box center [363, 17] width 59 height 7
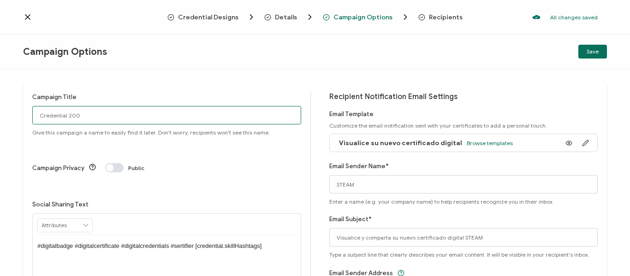
click at [79, 115] on input "Credential 200" at bounding box center [166, 115] width 269 height 18
type input "C"
type input "l"
type input "LSSGB 06/2025 [PERSON_NAME]"
click at [589, 54] on span "Save" at bounding box center [593, 52] width 12 height 6
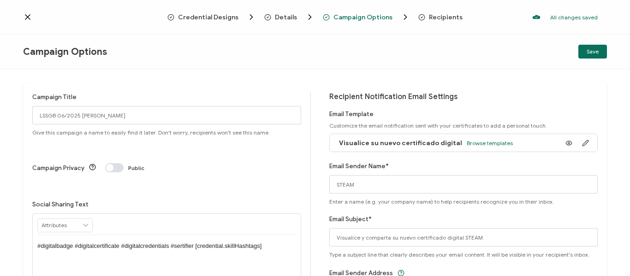
click at [29, 19] on icon at bounding box center [27, 16] width 9 height 9
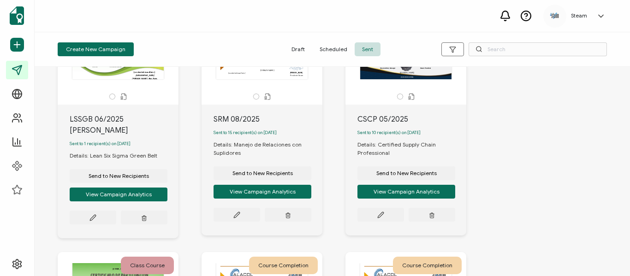
scroll to position [92, 0]
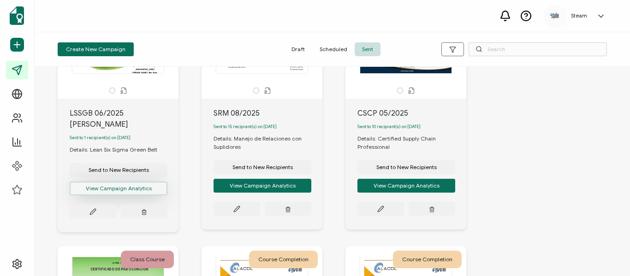
click at [100, 191] on button "View Campaign Analytics" at bounding box center [119, 189] width 98 height 14
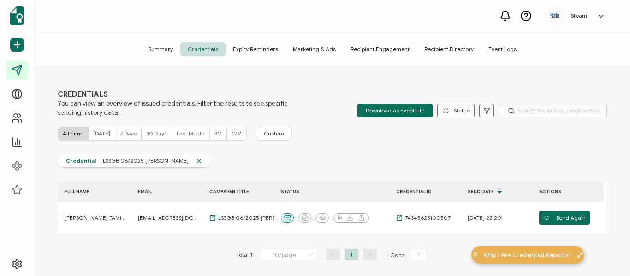
click at [439, 49] on span "Recipient Directory" at bounding box center [449, 49] width 64 height 14
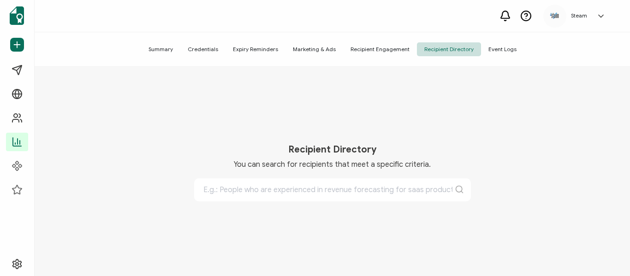
click at [219, 48] on span "Credentials" at bounding box center [202, 49] width 45 height 14
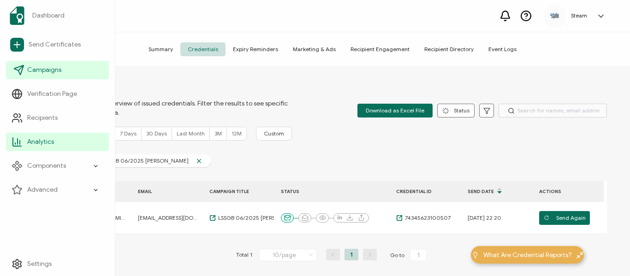
click at [37, 66] on span "Campaigns" at bounding box center [44, 70] width 34 height 9
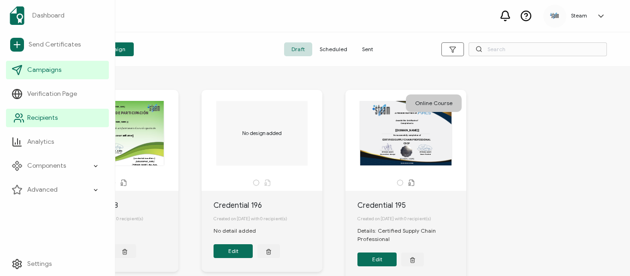
click at [36, 117] on span "Recipients" at bounding box center [42, 118] width 30 height 9
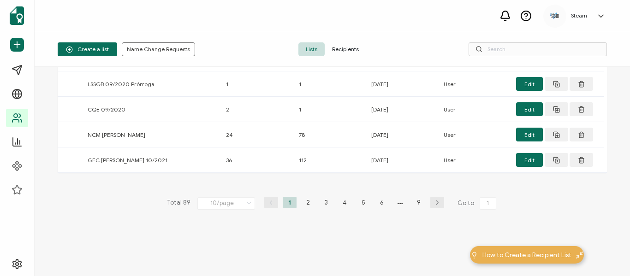
scroll to position [46, 0]
